Goal: Task Accomplishment & Management: Manage account settings

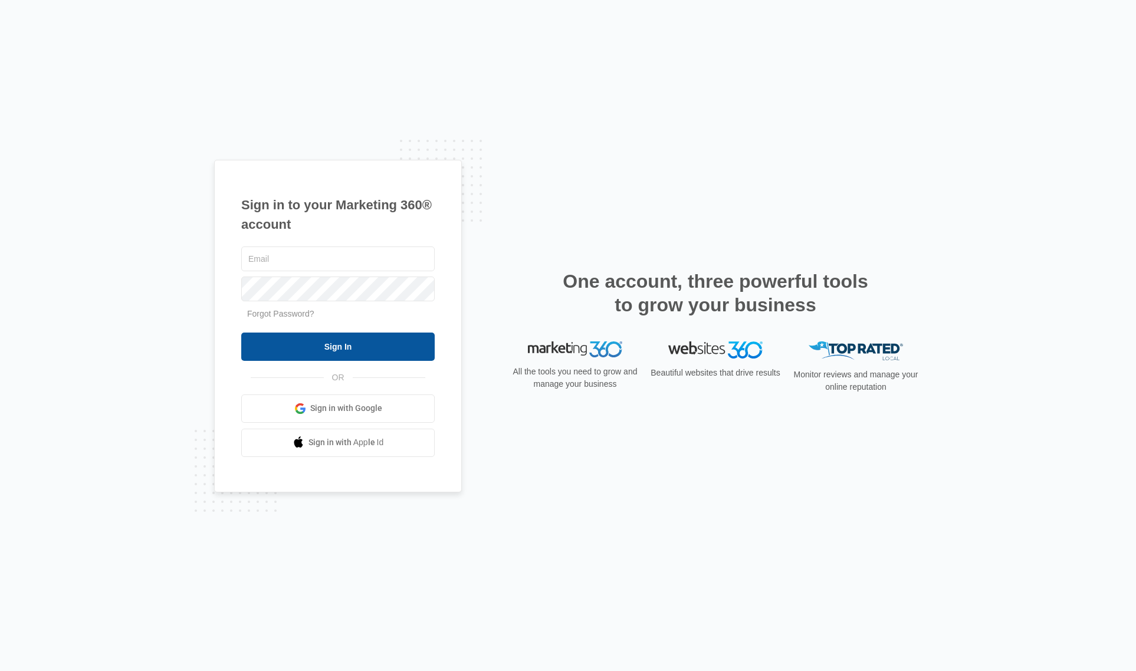
type input "[PERSON_NAME][EMAIL_ADDRESS][DOMAIN_NAME]"
click at [339, 348] on input "Sign In" at bounding box center [337, 347] width 193 height 28
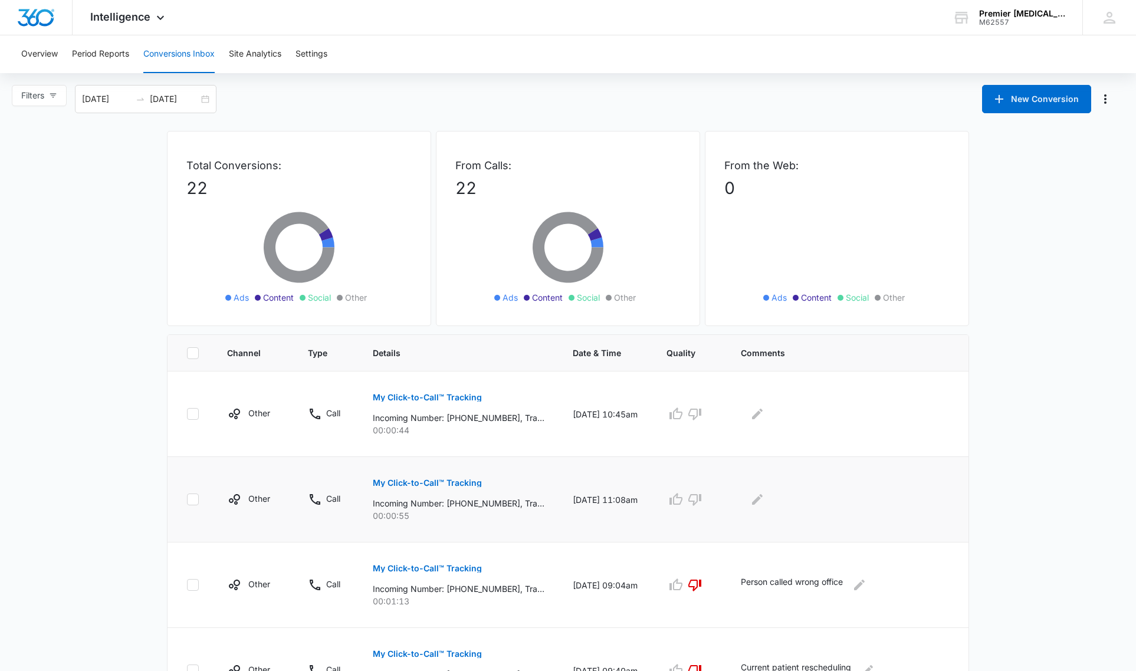
click at [398, 479] on p "My Click-to-Call™ Tracking" at bounding box center [427, 483] width 109 height 8
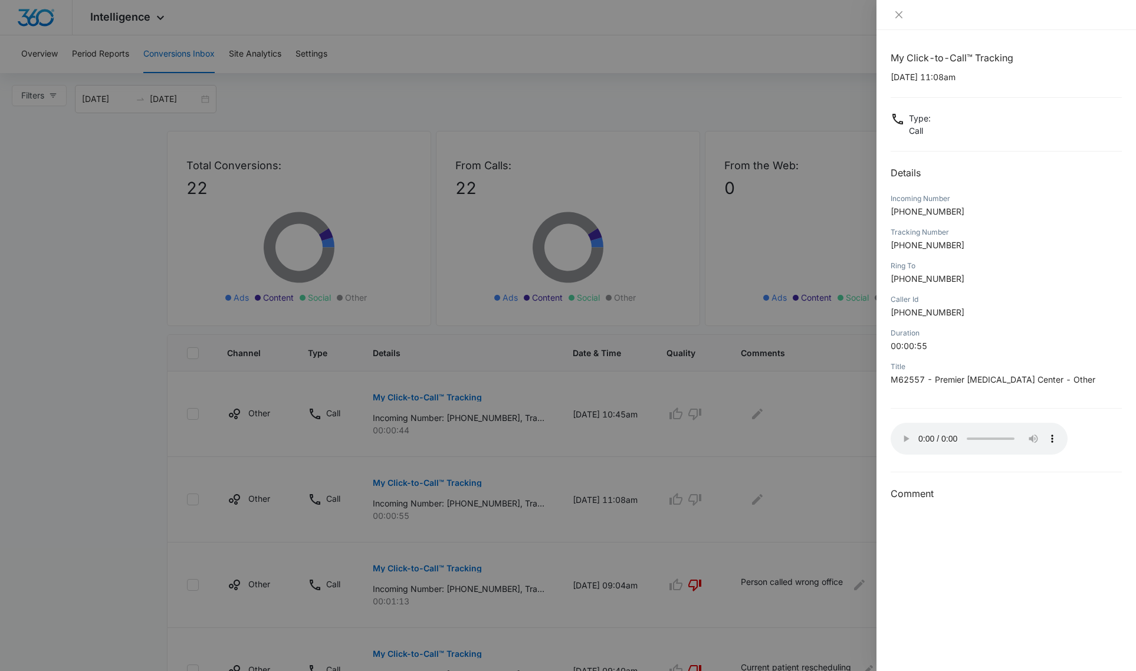
click at [839, 489] on div at bounding box center [568, 335] width 1136 height 671
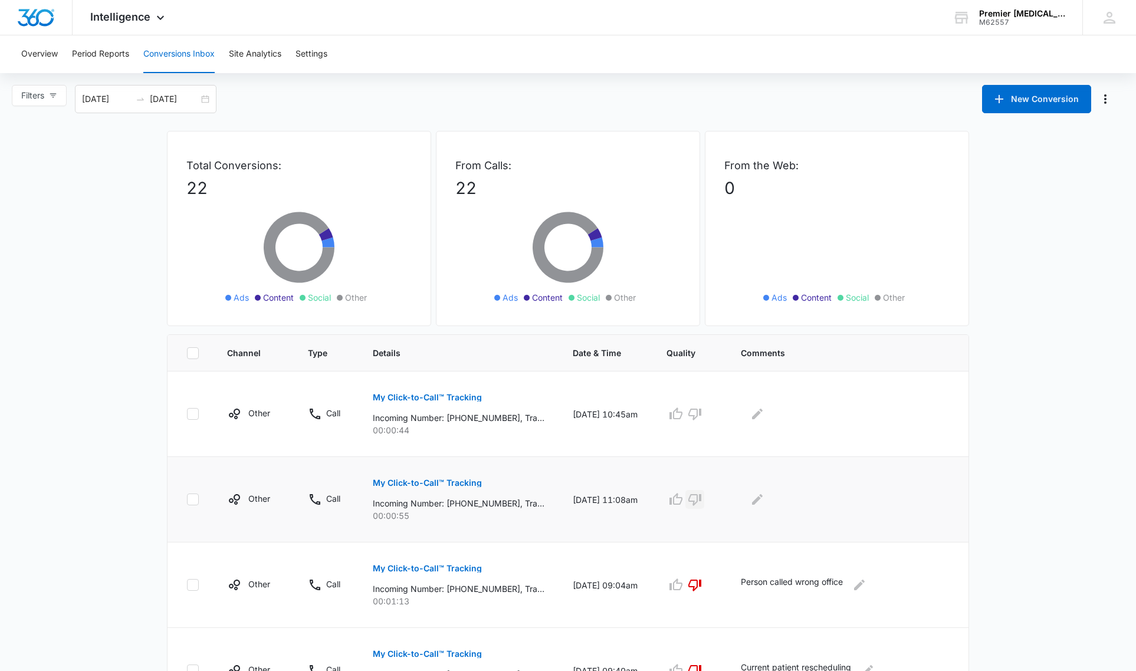
drag, startPoint x: 707, startPoint y: 501, endPoint x: 748, endPoint y: 494, distance: 41.9
click at [701, 501] on icon "button" at bounding box center [694, 500] width 13 height 12
click at [764, 501] on icon "Edit Comments" at bounding box center [757, 499] width 14 height 14
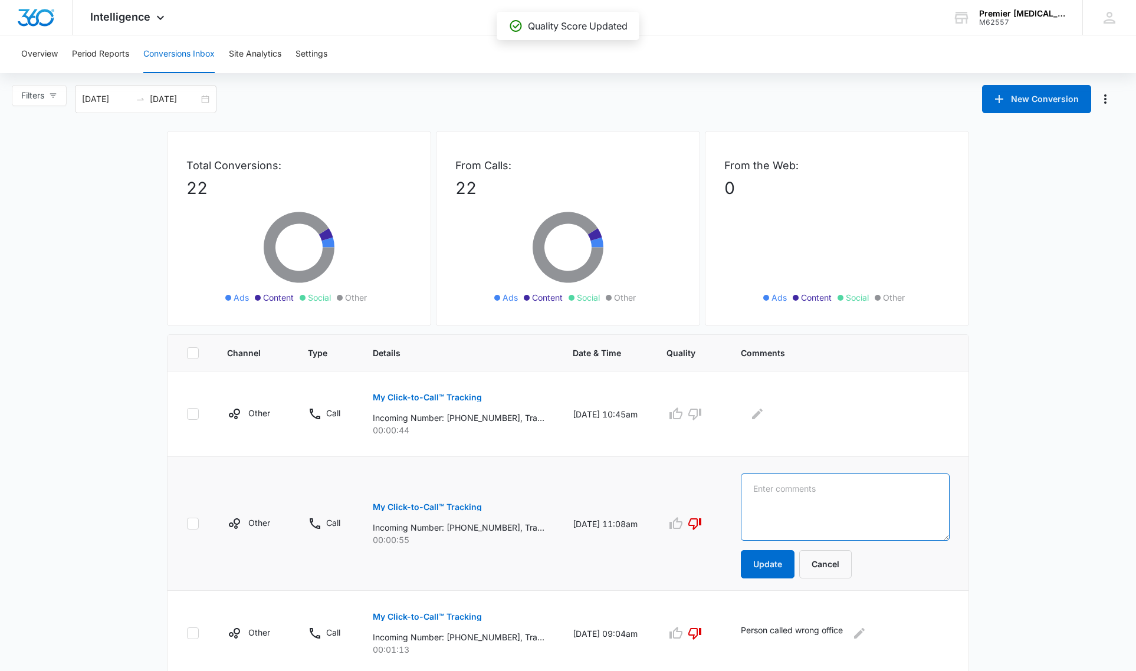
click at [817, 501] on textarea at bounding box center [845, 507] width 209 height 67
type textarea "Current patient rescheduling"
click at [784, 574] on button "Update" at bounding box center [768, 564] width 54 height 28
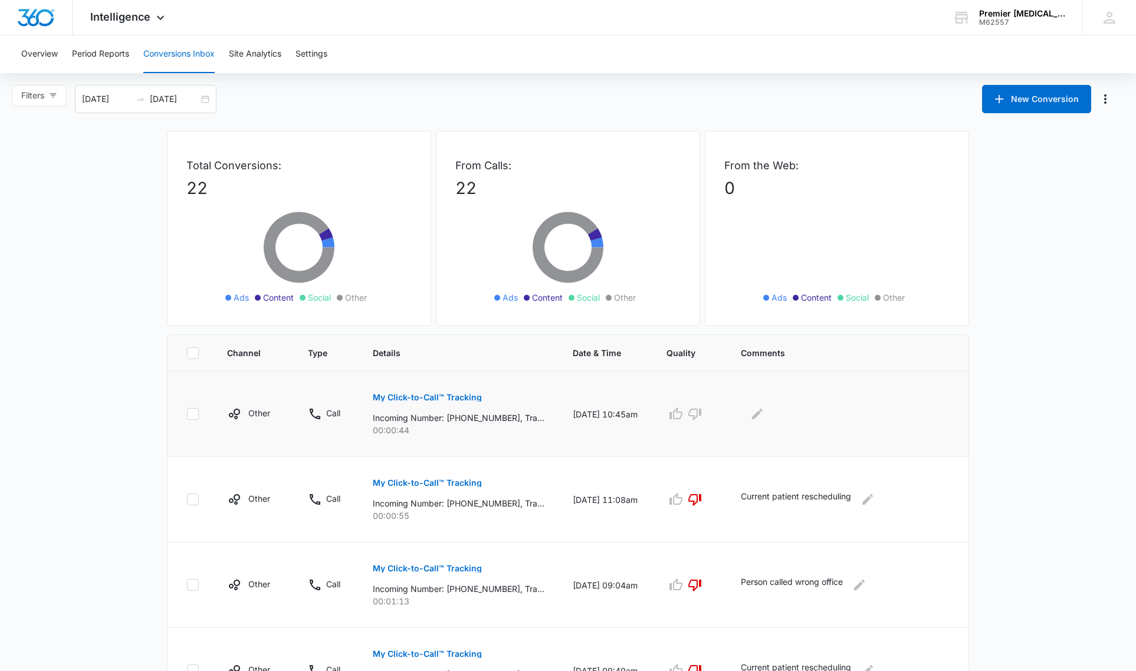
click at [418, 403] on button "My Click-to-Call™ Tracking" at bounding box center [427, 397] width 109 height 28
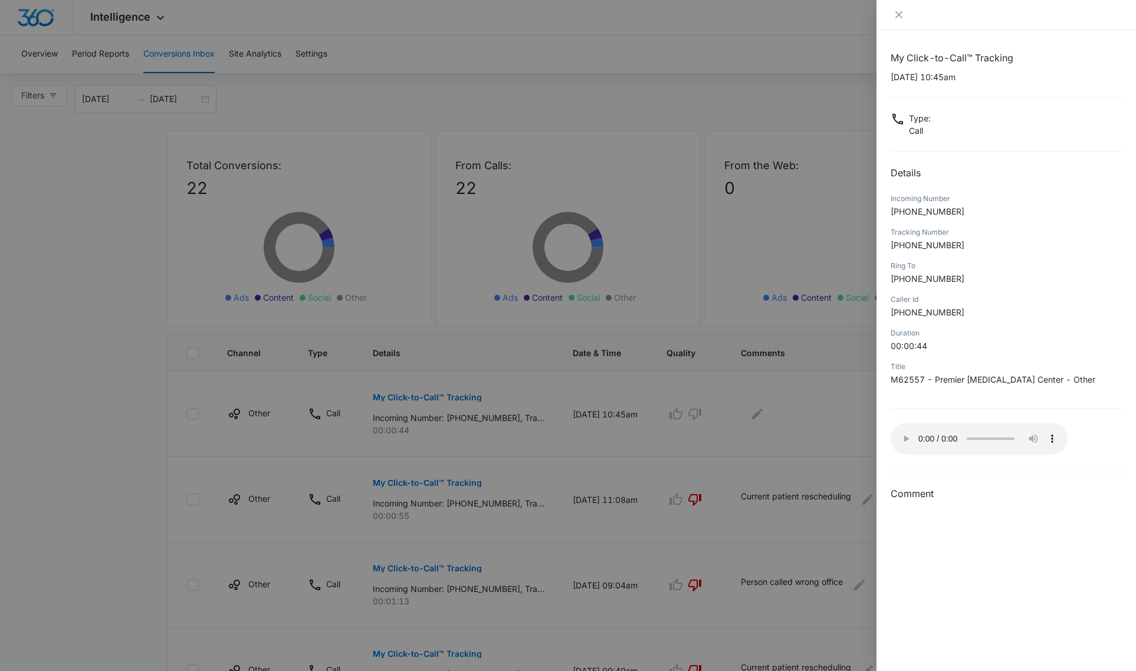
click at [847, 432] on div at bounding box center [568, 335] width 1136 height 671
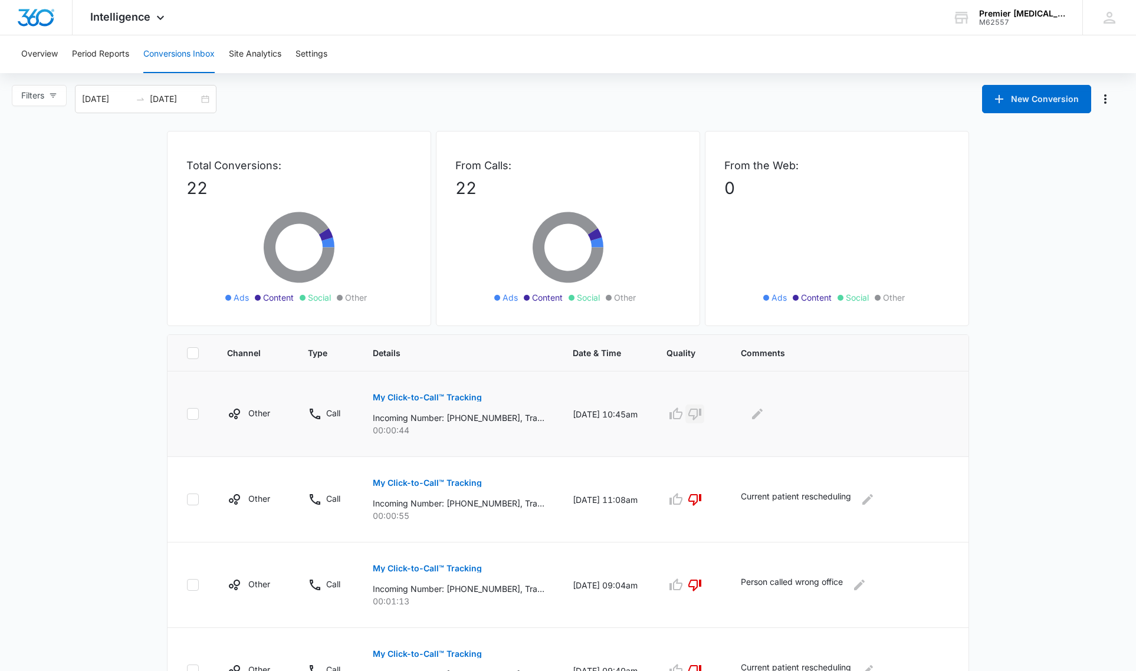
click at [701, 415] on icon "button" at bounding box center [694, 415] width 13 height 12
click at [764, 413] on icon "Edit Comments" at bounding box center [757, 414] width 14 height 14
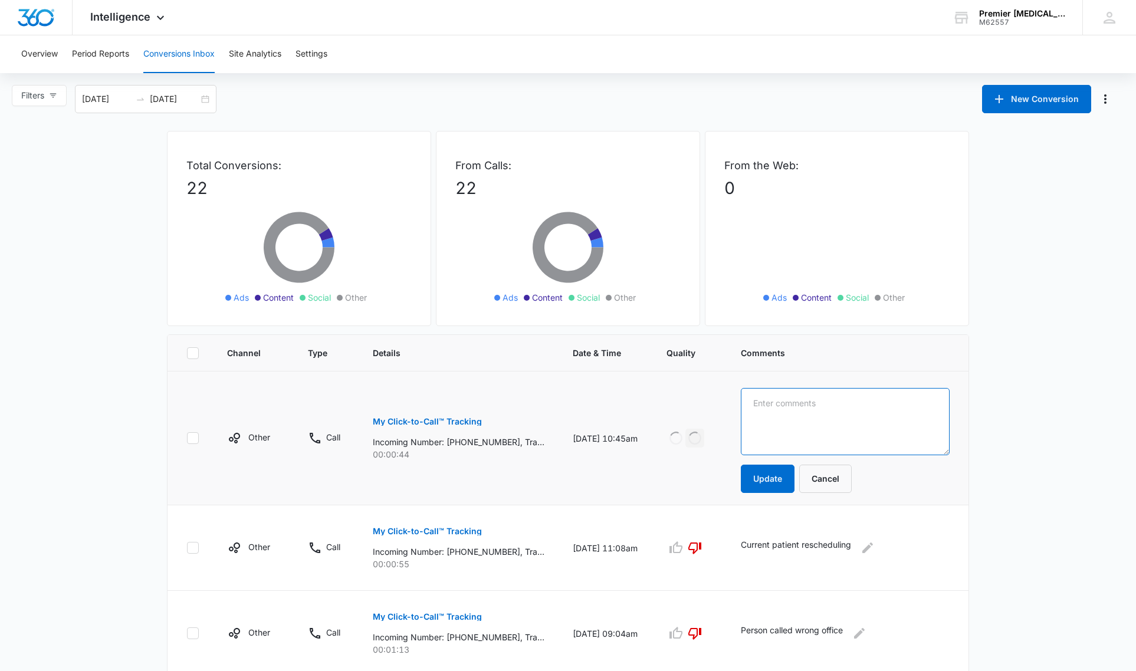
click at [792, 400] on textarea at bounding box center [845, 421] width 209 height 67
type textarea "Current patient scheduling"
click at [794, 471] on button "Update" at bounding box center [768, 479] width 54 height 28
